Goal: Communication & Community: Answer question/provide support

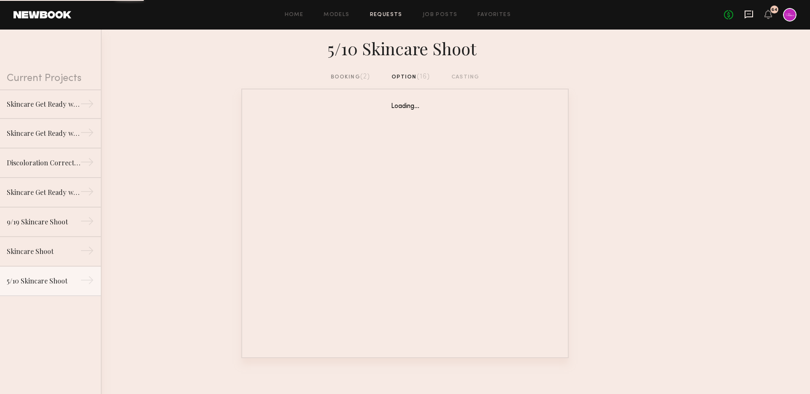
click at [750, 13] on icon at bounding box center [748, 14] width 9 height 9
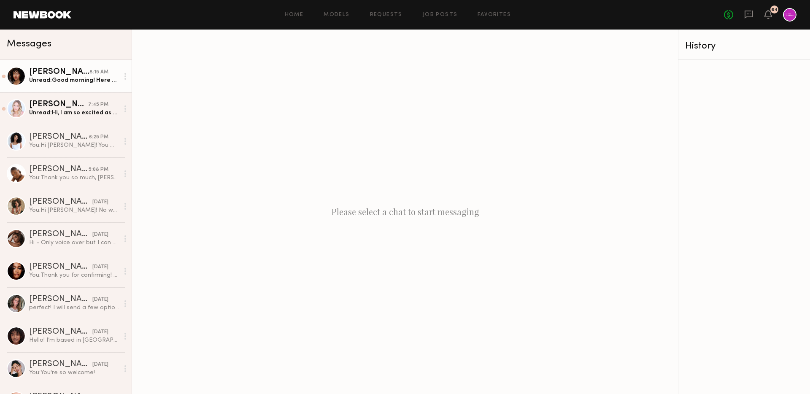
click at [51, 83] on div "Unread: Good morning! Here are some photos" at bounding box center [74, 80] width 90 height 8
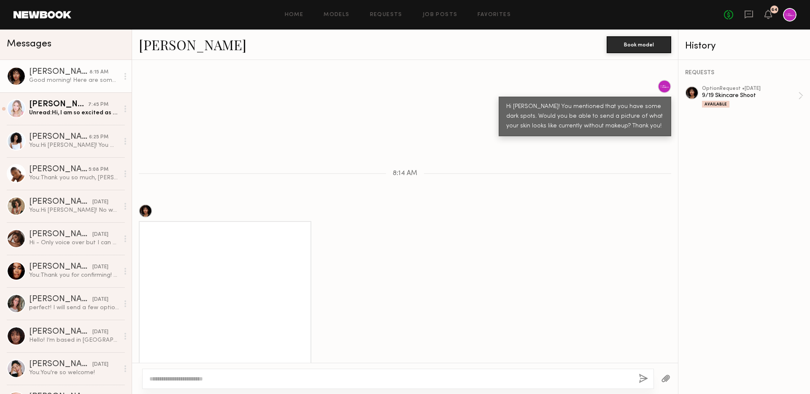
scroll to position [457, 0]
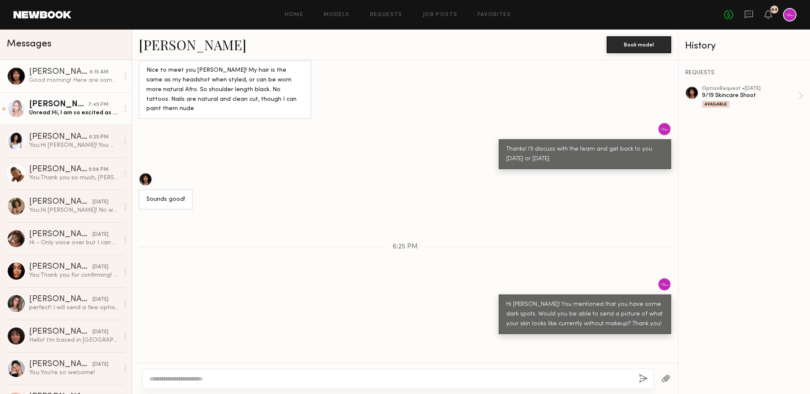
click at [82, 117] on link "[PERSON_NAME] 7:45 PM Unread: Hi, I am so excited as well and love your brand! …" at bounding box center [66, 108] width 132 height 32
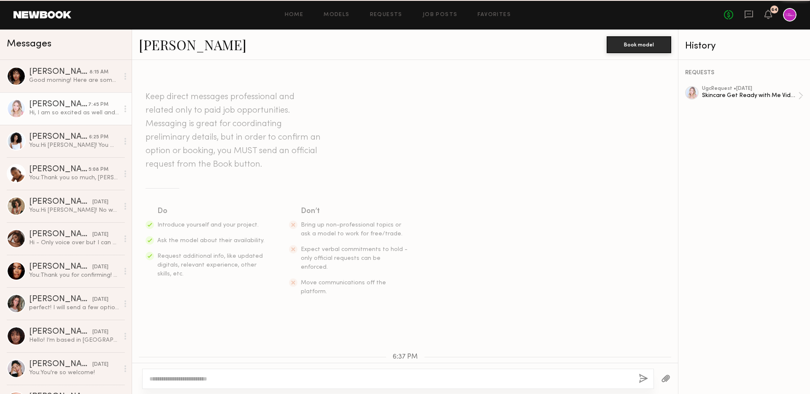
scroll to position [167, 0]
